Goal: Task Accomplishment & Management: Manage account settings

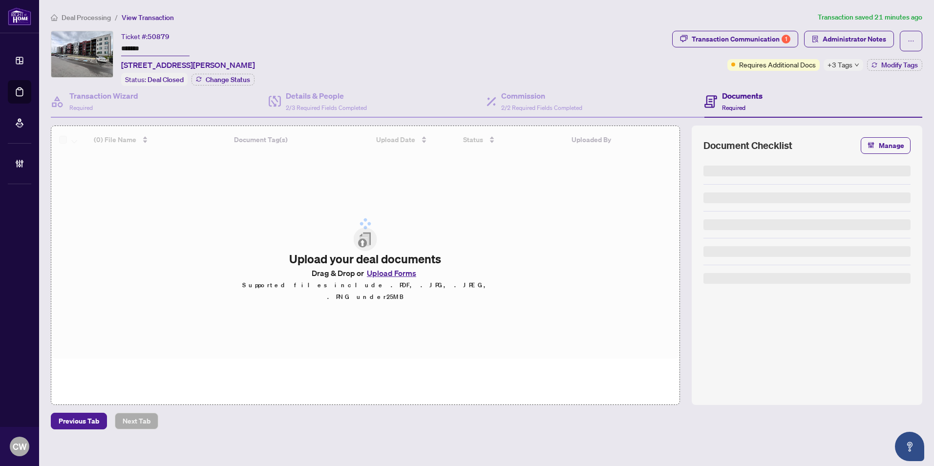
drag, startPoint x: 154, startPoint y: 50, endPoint x: 120, endPoint y: 42, distance: 35.6
click at [103, 46] on div "Ticket #: 50879 ******* 204-1 Chef Lane, Barrie, Ontario L9J 0T1, Canada Status…" at bounding box center [359, 58] width 617 height 55
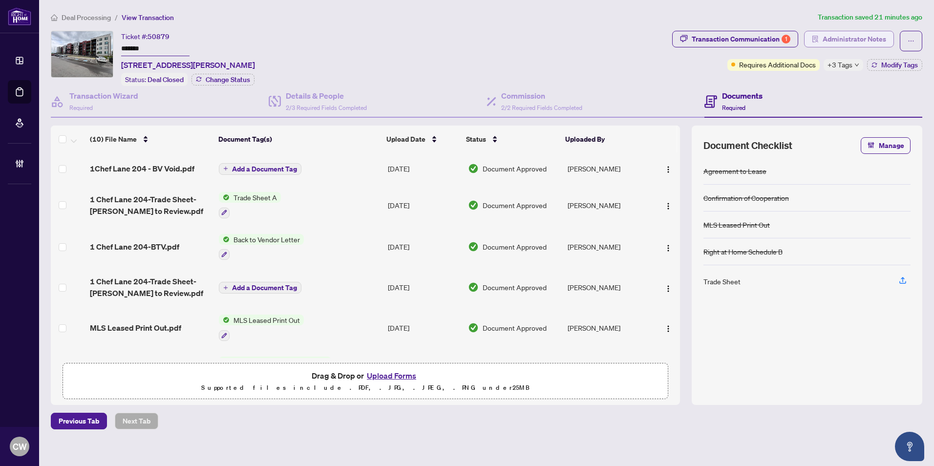
click at [849, 41] on span "Administrator Notes" at bounding box center [855, 39] width 64 height 16
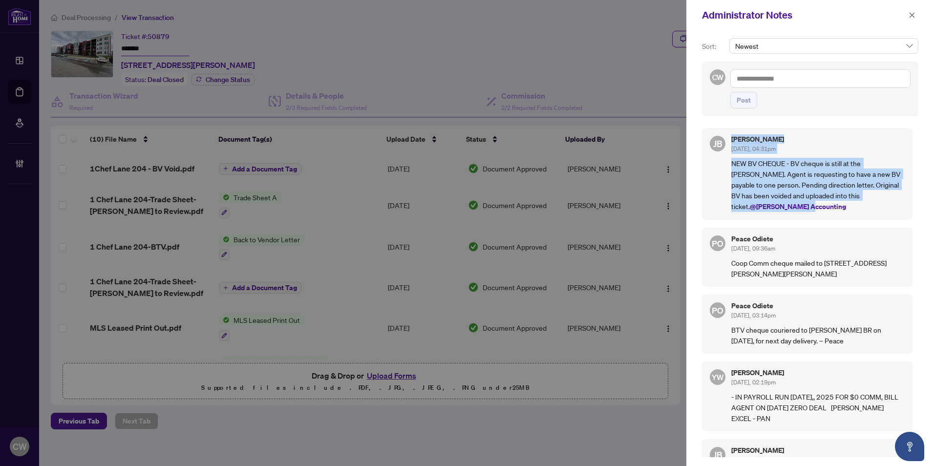
drag, startPoint x: 789, startPoint y: 211, endPoint x: 728, endPoint y: 144, distance: 91.0
click at [728, 144] on div "JB Jean Belarde Sep/24/2025, 04:31pm NEW BV CHEQUE - BV cheque is still at the …" at bounding box center [807, 174] width 211 height 92
copy div "Jean Belarde Sep/24/2025, 04:31pm NEW BV CHEQUE - BV cheque is still at the Bar…"
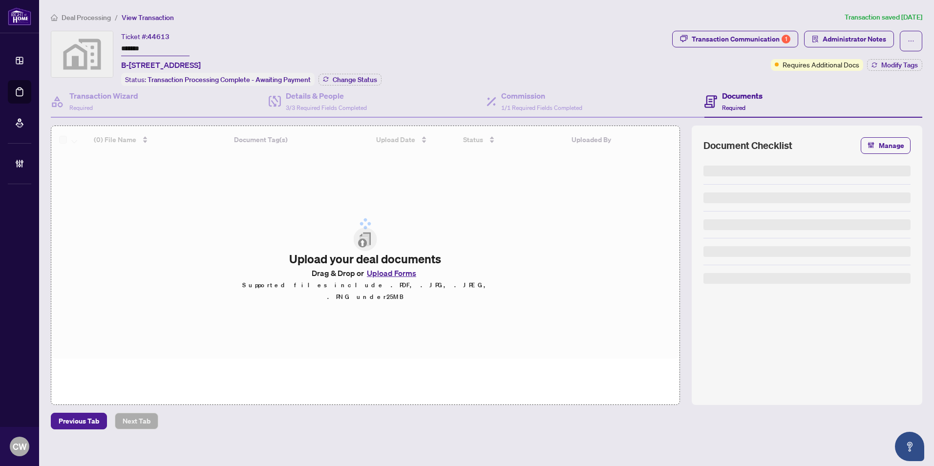
click at [160, 48] on input "*******" at bounding box center [155, 49] width 68 height 14
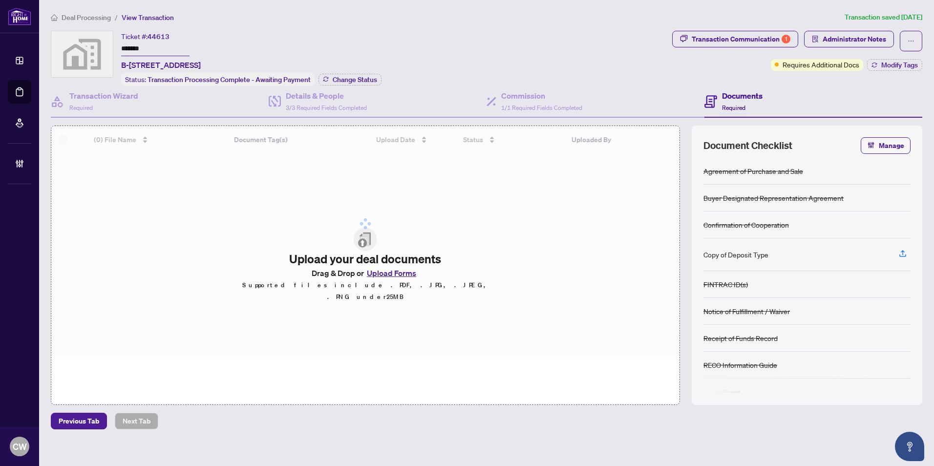
drag, startPoint x: 160, startPoint y: 48, endPoint x: 609, endPoint y: 44, distance: 448.9
click at [106, 41] on div "Ticket #: 44613 ******* B-158 Concession St W, Tillsonburg, ON, Canada Status: …" at bounding box center [359, 58] width 617 height 55
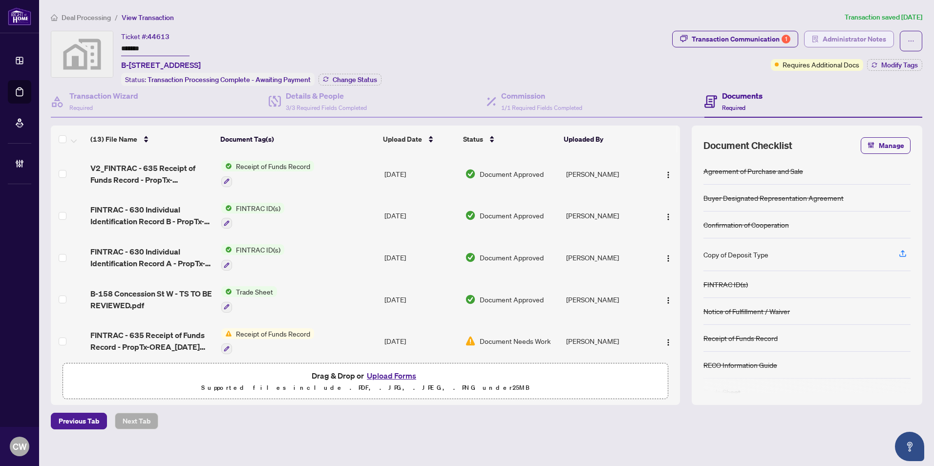
click at [858, 39] on span "Administrator Notes" at bounding box center [855, 39] width 64 height 16
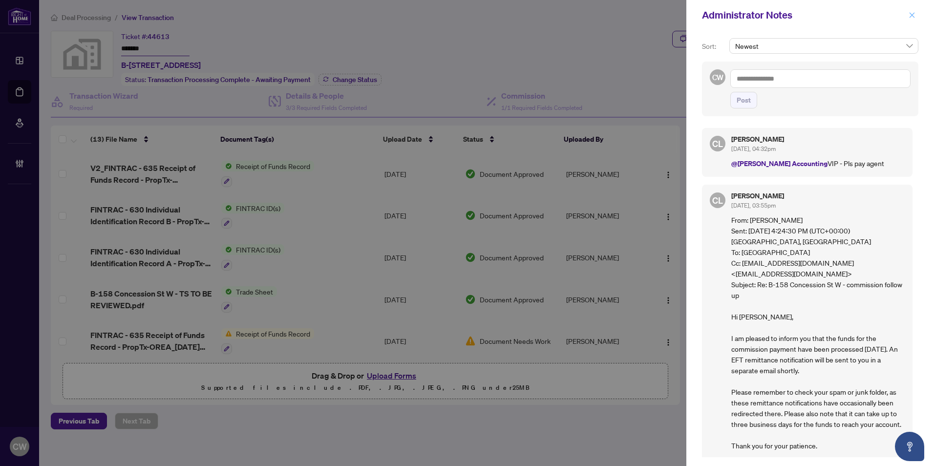
click at [914, 18] on icon "close" at bounding box center [912, 14] width 5 height 5
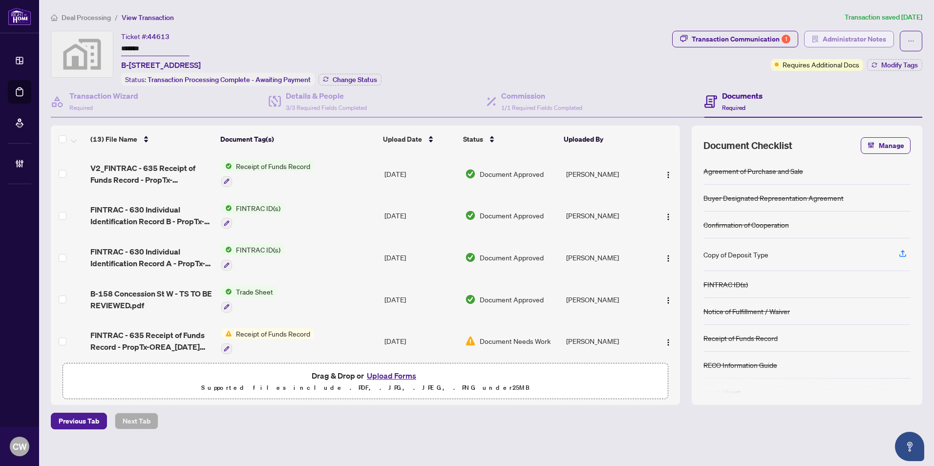
click at [849, 37] on span "Administrator Notes" at bounding box center [855, 39] width 64 height 16
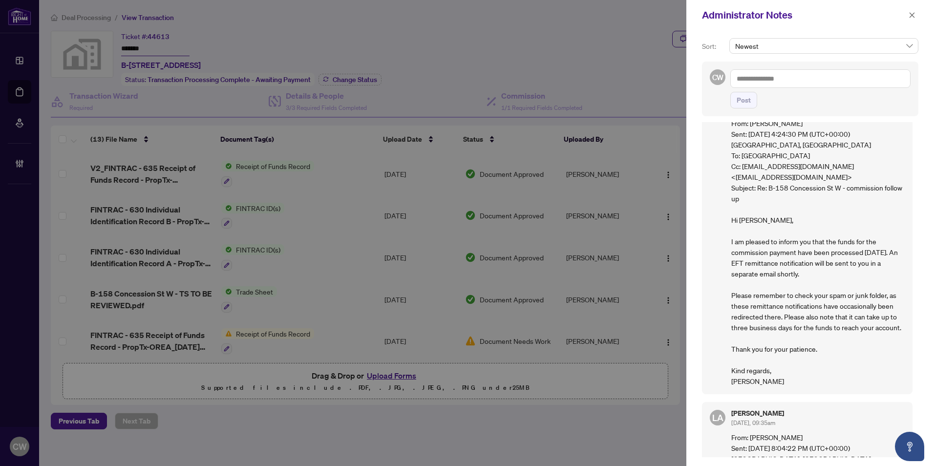
scroll to position [98, 0]
click at [908, 17] on button "button" at bounding box center [912, 15] width 13 height 12
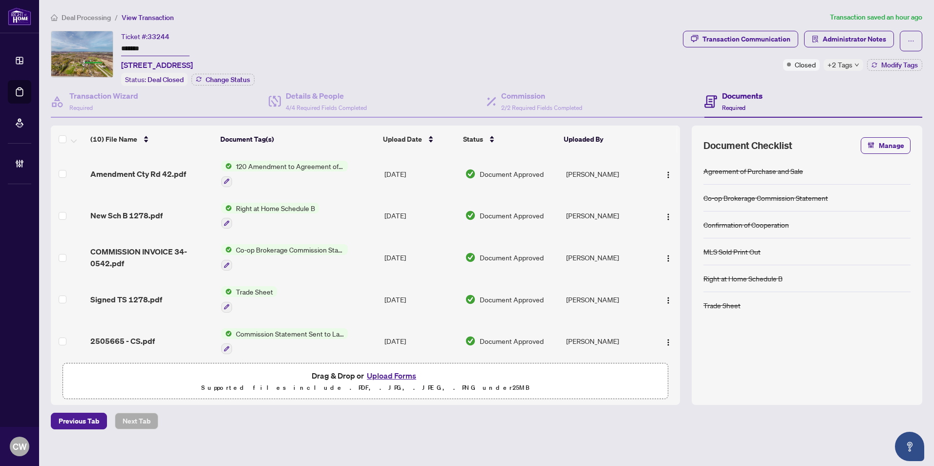
drag, startPoint x: 163, startPoint y: 49, endPoint x: 116, endPoint y: 38, distance: 47.7
click at [116, 38] on div "Ticket #: 33244 ******* 1278 County Road 42 Rd, Clearview, Ontario L0M 1S0, Can…" at bounding box center [365, 58] width 628 height 55
click at [866, 38] on span "Administrator Notes" at bounding box center [855, 39] width 64 height 16
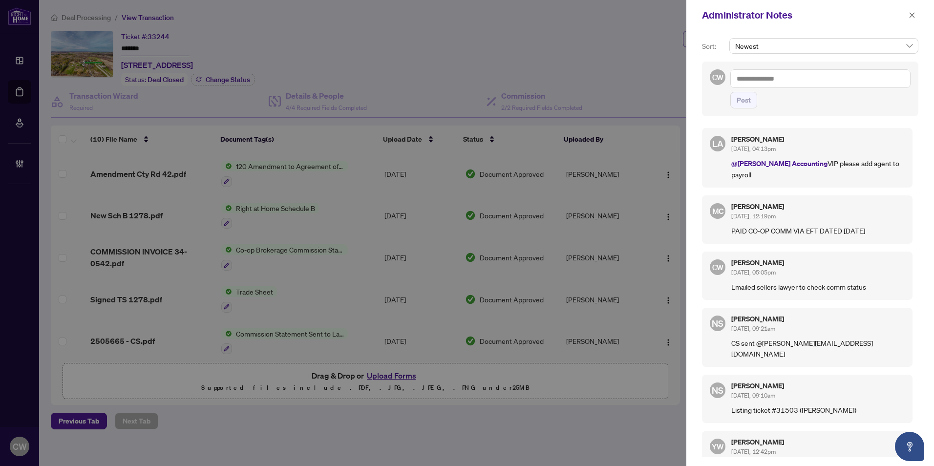
drag, startPoint x: 911, startPoint y: 16, endPoint x: 887, endPoint y: 7, distance: 25.3
click at [911, 16] on icon "close" at bounding box center [912, 15] width 7 height 7
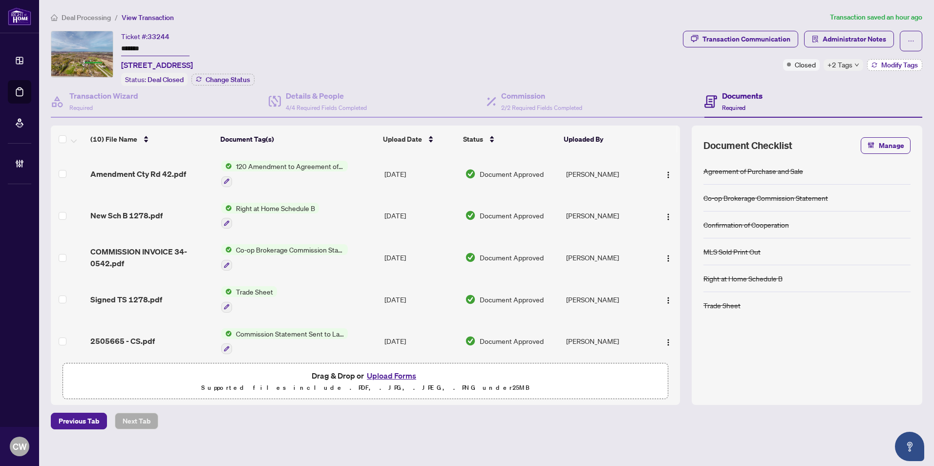
click at [889, 64] on span "Modify Tags" at bounding box center [899, 65] width 37 height 7
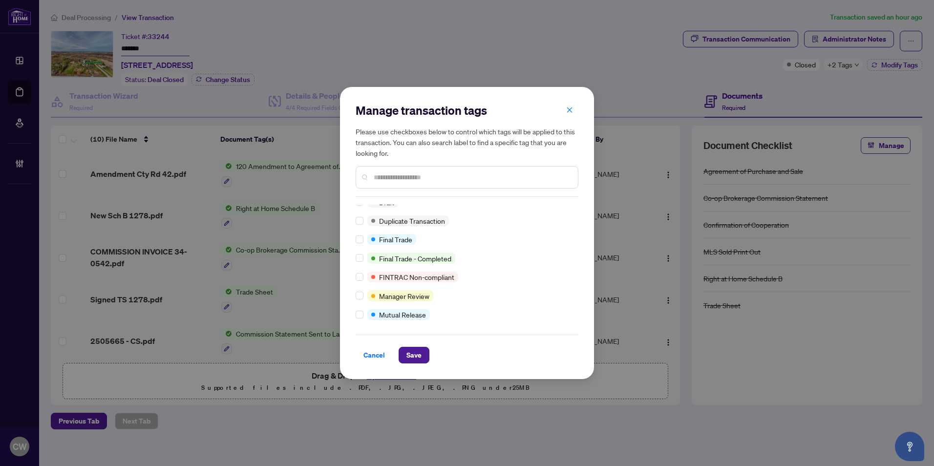
scroll to position [8, 0]
click at [409, 356] on span "Save" at bounding box center [413, 355] width 15 height 16
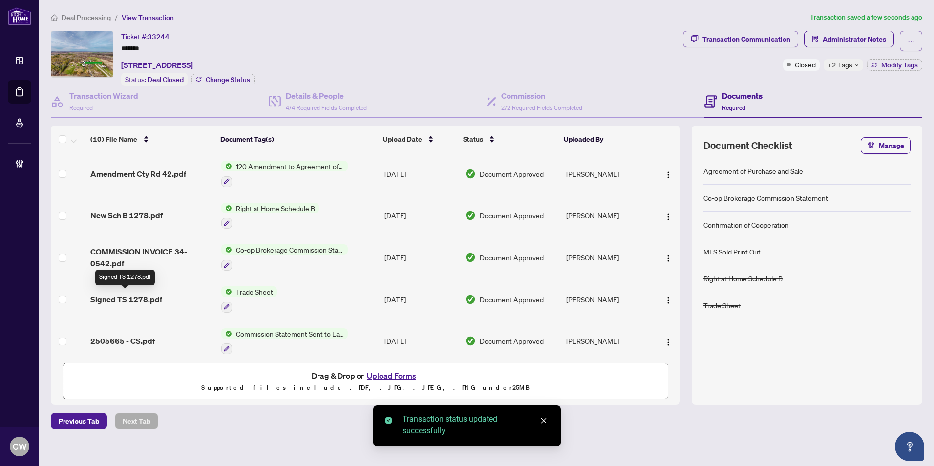
click at [147, 297] on span "Signed TS 1278.pdf" at bounding box center [126, 300] width 72 height 12
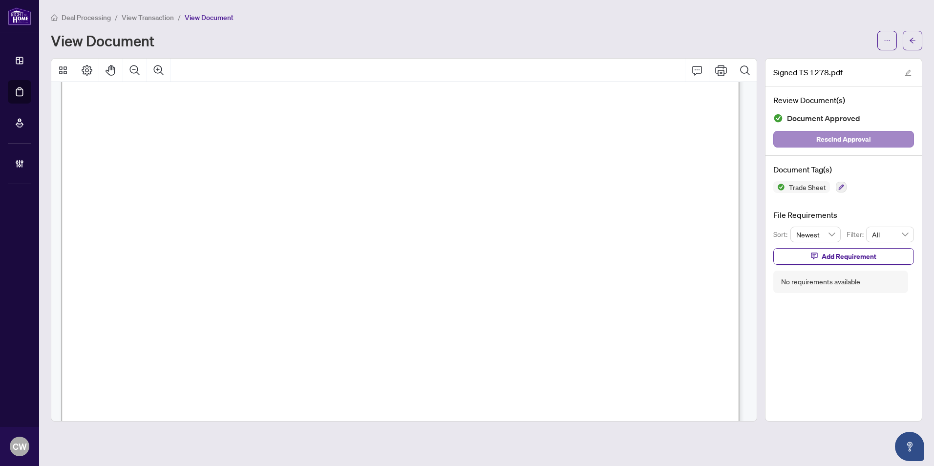
scroll to position [244, 0]
click at [911, 38] on icon "arrow-left" at bounding box center [912, 40] width 7 height 7
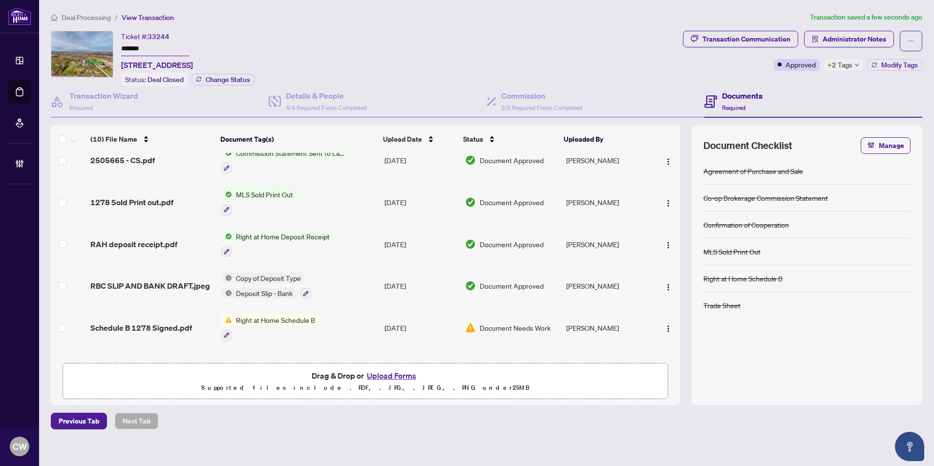
scroll to position [215, 0]
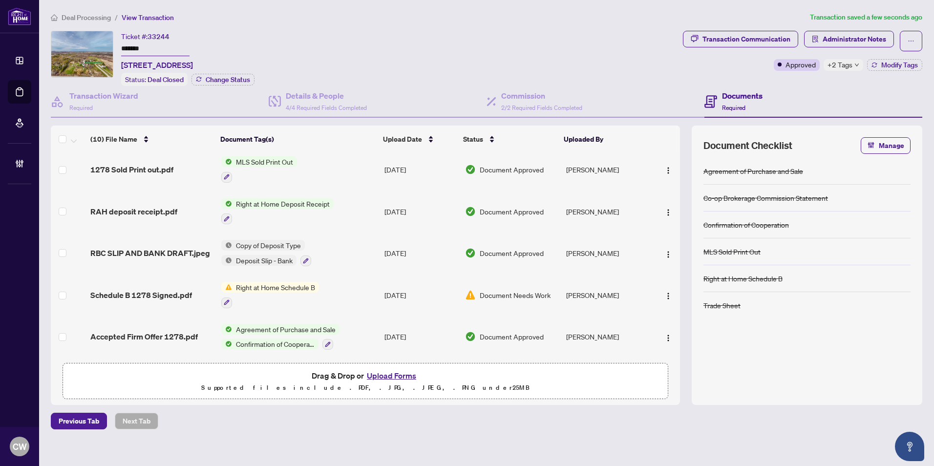
click at [144, 331] on span "Accepted Firm Offer 1278.pdf" at bounding box center [143, 337] width 107 height 12
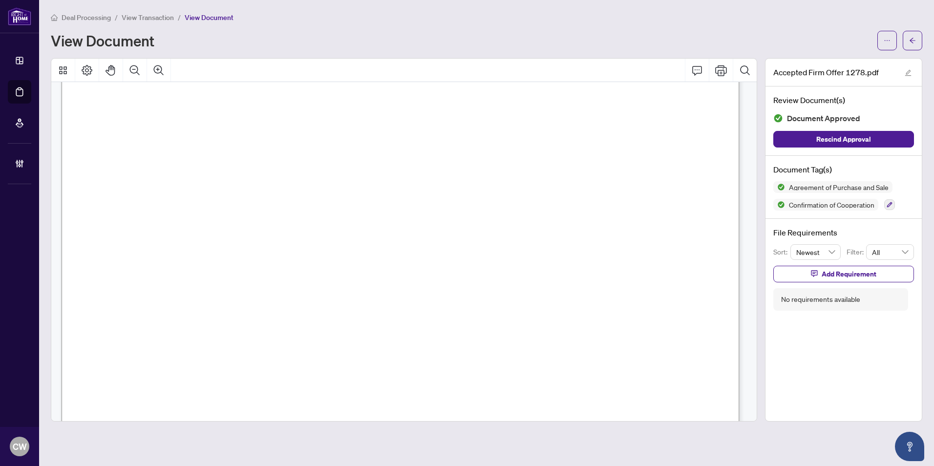
scroll to position [3810, 0]
click at [913, 42] on icon "arrow-left" at bounding box center [912, 40] width 7 height 7
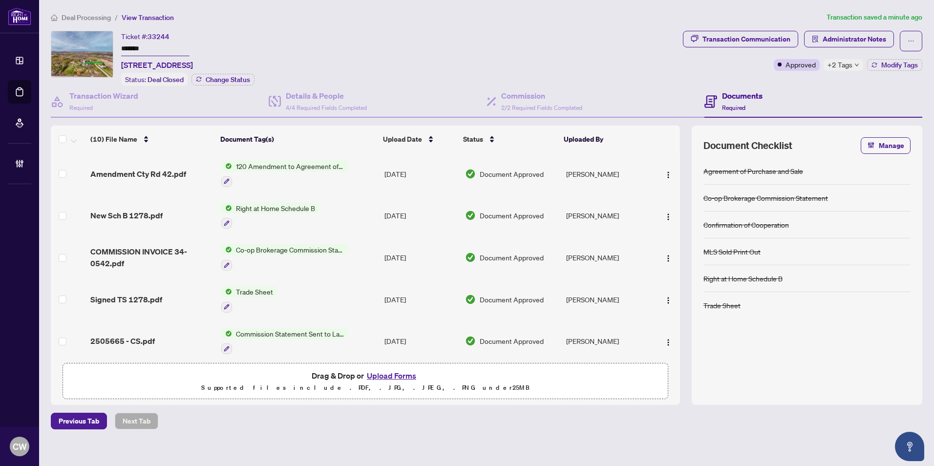
click at [402, 377] on button "Upload Forms" at bounding box center [391, 375] width 55 height 13
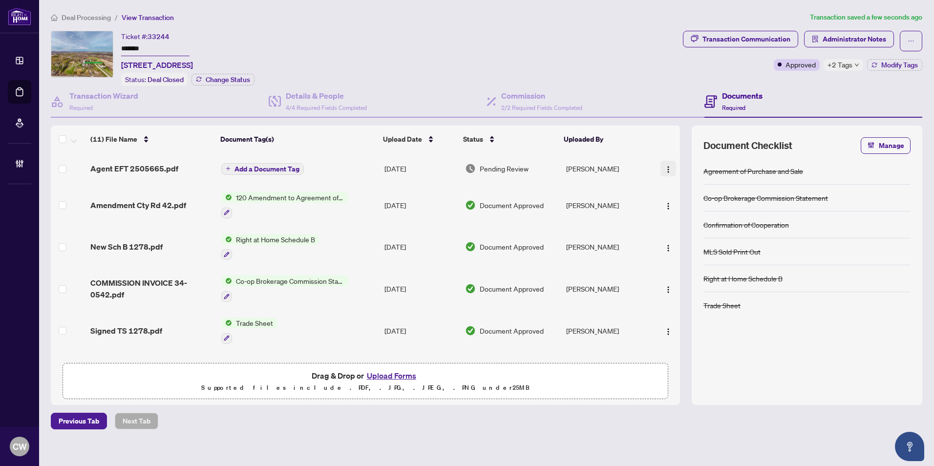
click at [666, 170] on img "button" at bounding box center [668, 170] width 8 height 8
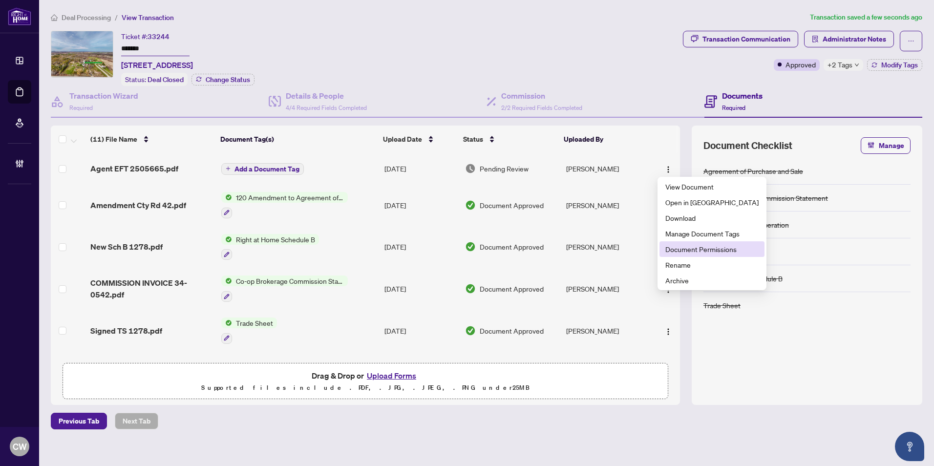
click at [689, 250] on span "Document Permissions" at bounding box center [711, 249] width 93 height 11
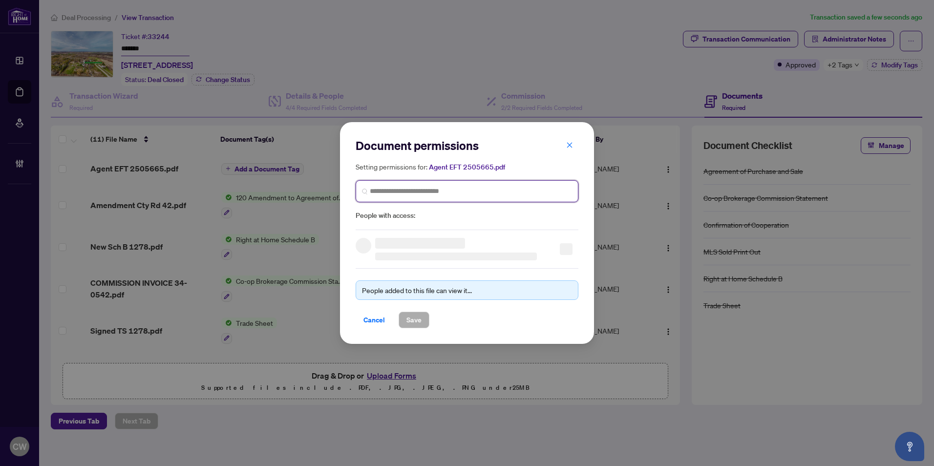
paste input "**********"
click at [439, 194] on input "search" at bounding box center [471, 191] width 202 height 10
type input "**********"
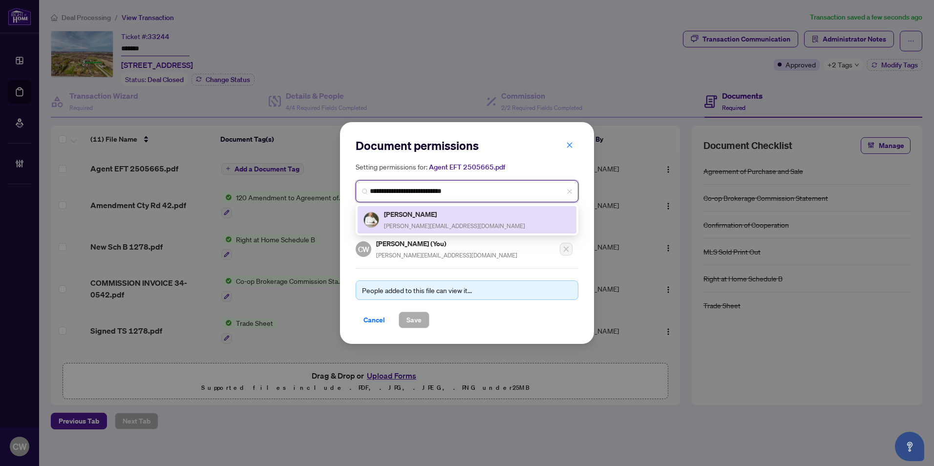
click at [410, 222] on span "kerry@thetrailgroup.ca" at bounding box center [454, 225] width 141 height 7
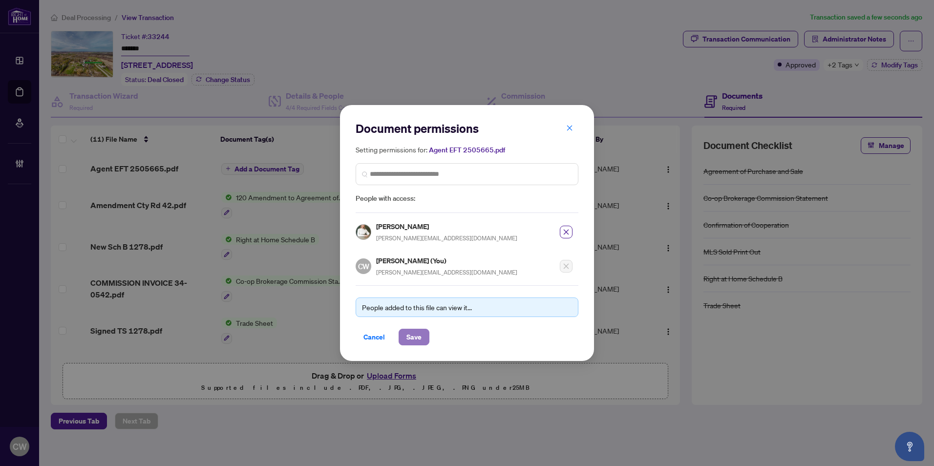
click at [420, 334] on span "Save" at bounding box center [413, 337] width 15 height 16
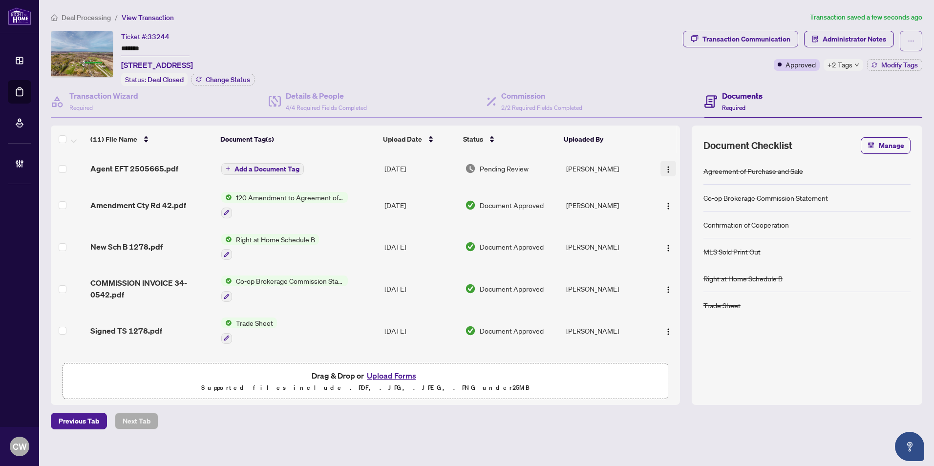
click at [664, 166] on img "button" at bounding box center [668, 170] width 8 height 8
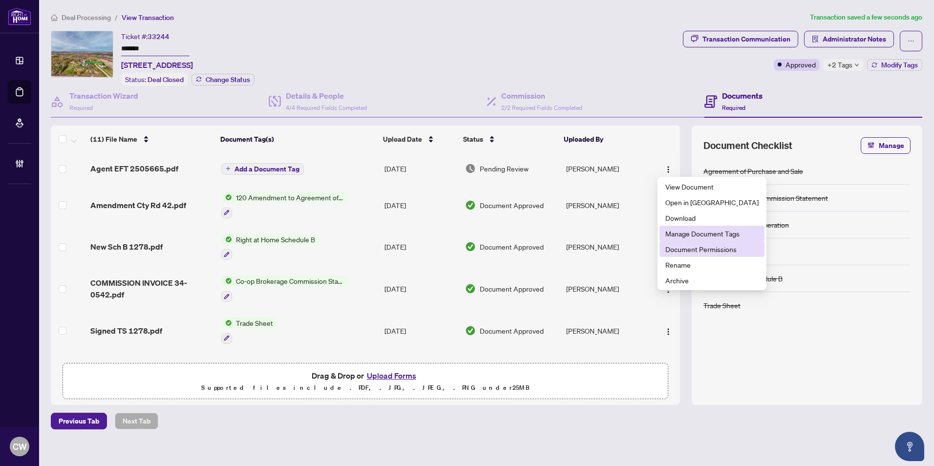
click at [674, 250] on span "Document Permissions" at bounding box center [711, 249] width 93 height 11
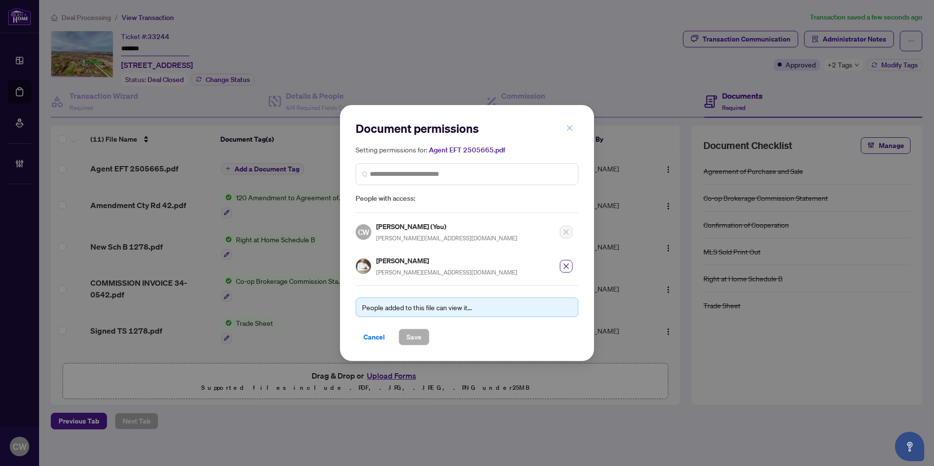
click at [567, 134] on span "button" at bounding box center [569, 128] width 7 height 16
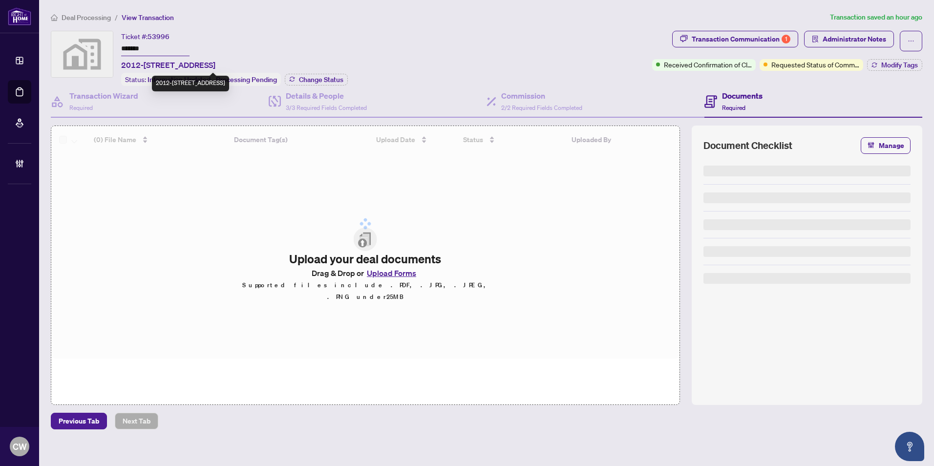
click at [159, 52] on input "*******" at bounding box center [155, 49] width 68 height 14
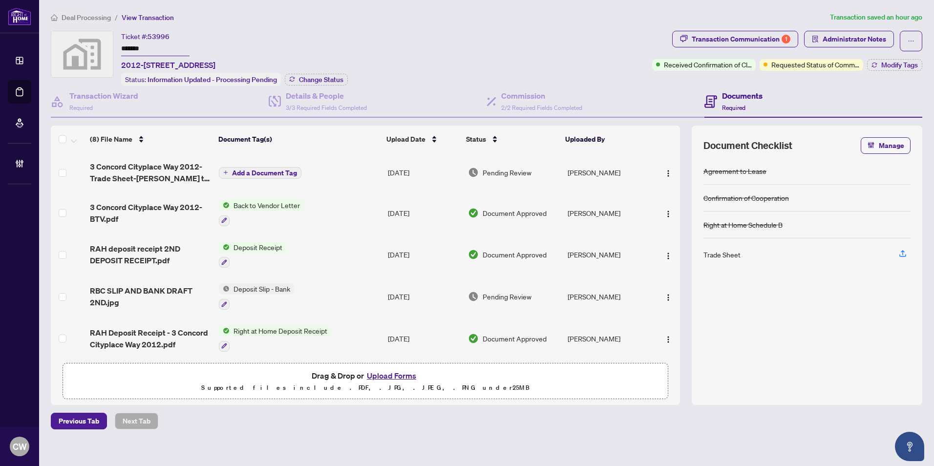
drag, startPoint x: 119, startPoint y: 44, endPoint x: 105, endPoint y: 42, distance: 14.3
click at [105, 42] on div "Ticket #: 53996 ******* 2012-3 Concord Cityplace Way, Toronto, ON, Canada Statu…" at bounding box center [349, 58] width 597 height 55
click at [839, 45] on span "Administrator Notes" at bounding box center [855, 39] width 64 height 16
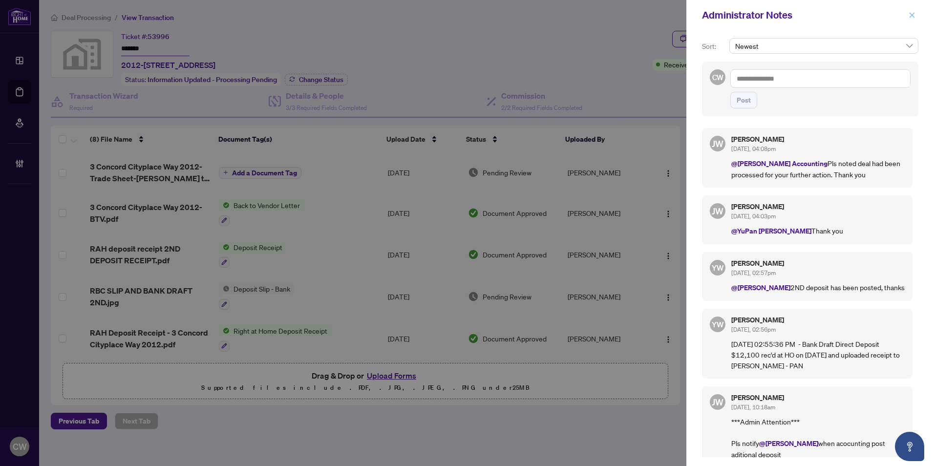
click at [909, 19] on span "button" at bounding box center [912, 15] width 7 height 16
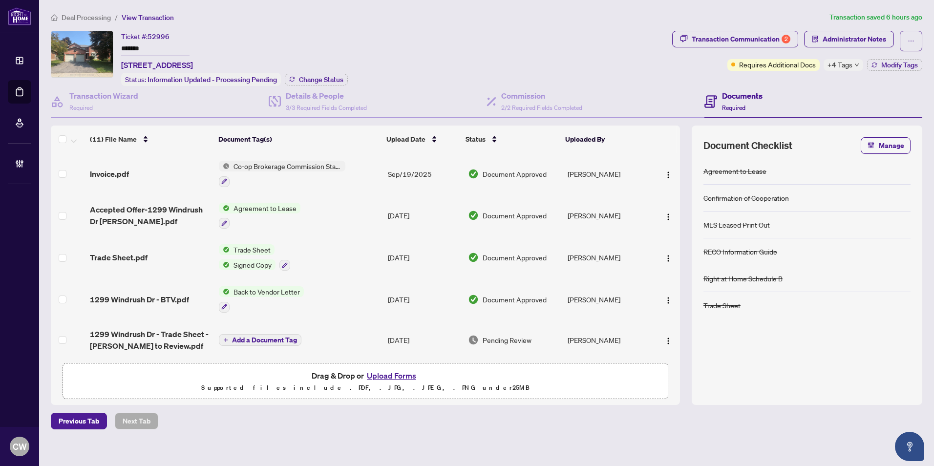
drag, startPoint x: 157, startPoint y: 49, endPoint x: 113, endPoint y: 42, distance: 45.1
click at [113, 42] on div "Ticket #: 52996 ******* [STREET_ADDRESS] Status: Information Updated - Processi…" at bounding box center [359, 58] width 617 height 55
drag, startPoint x: 874, startPoint y: 48, endPoint x: 871, endPoint y: 37, distance: 11.3
click at [874, 48] on span "Administrator Notes" at bounding box center [849, 41] width 90 height 21
click at [870, 37] on span "Administrator Notes" at bounding box center [855, 39] width 64 height 16
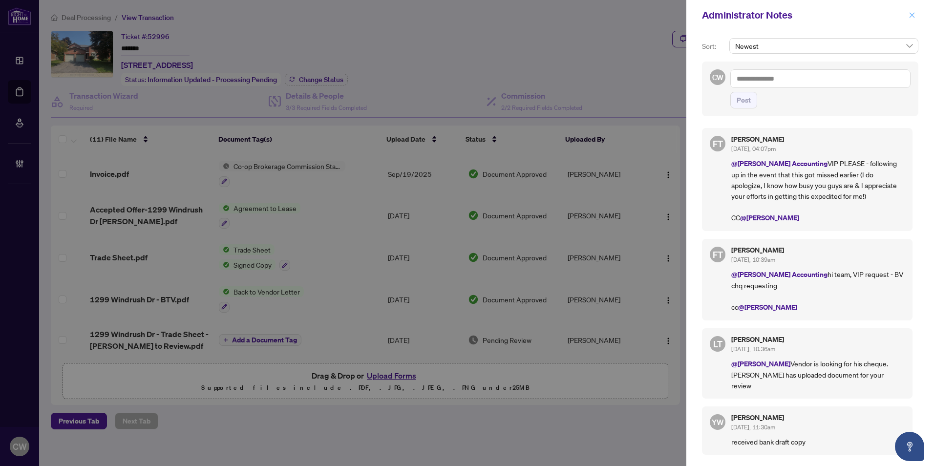
click at [913, 17] on icon "close" at bounding box center [912, 14] width 5 height 5
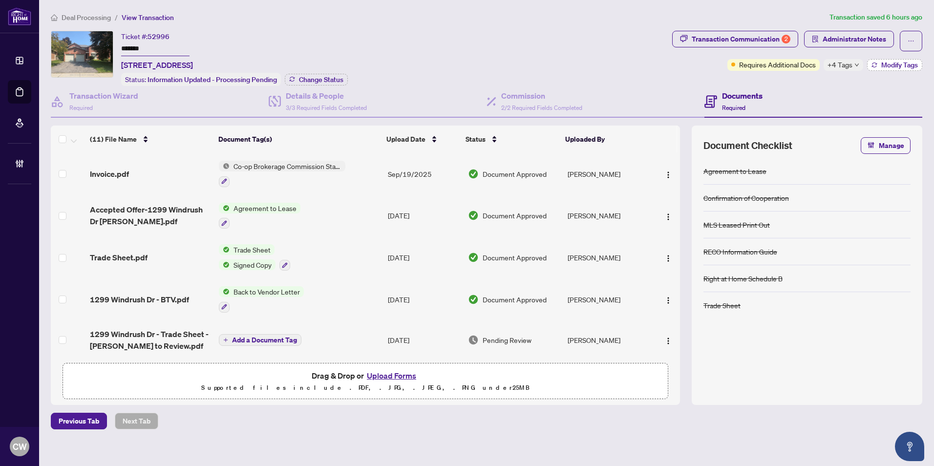
click at [916, 63] on span "Modify Tags" at bounding box center [899, 65] width 37 height 7
